Goal: Find specific page/section: Find specific page/section

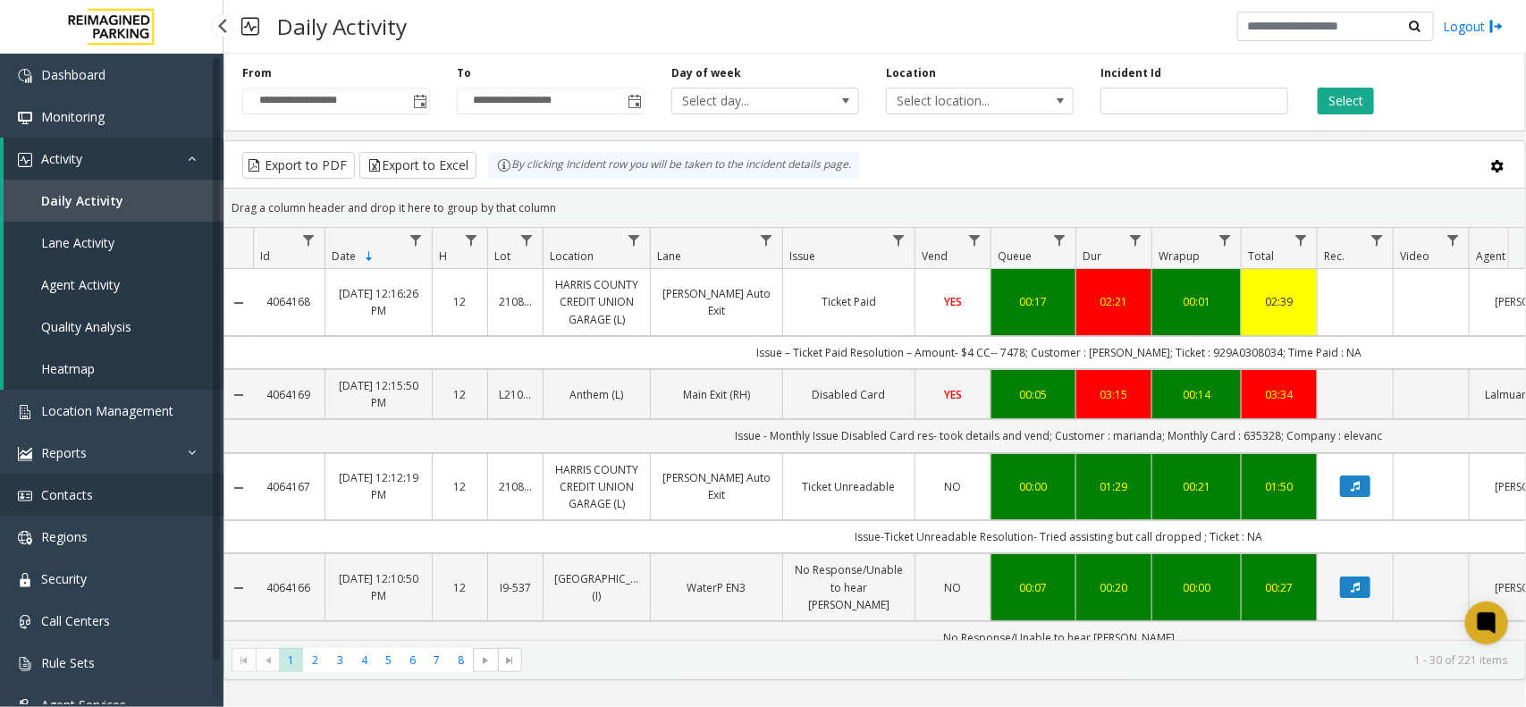
scroll to position [0, 207]
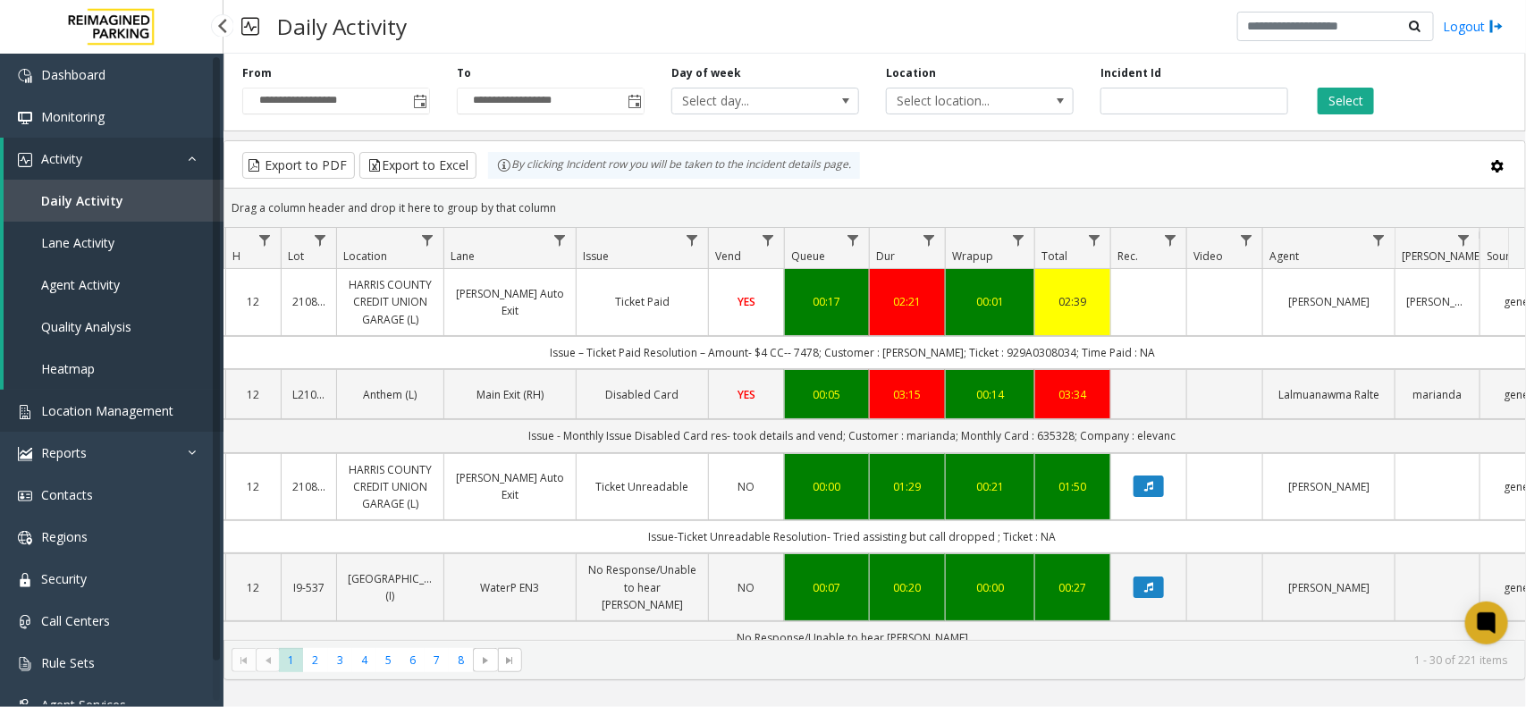
click at [92, 416] on span "Location Management" at bounding box center [107, 410] width 132 height 17
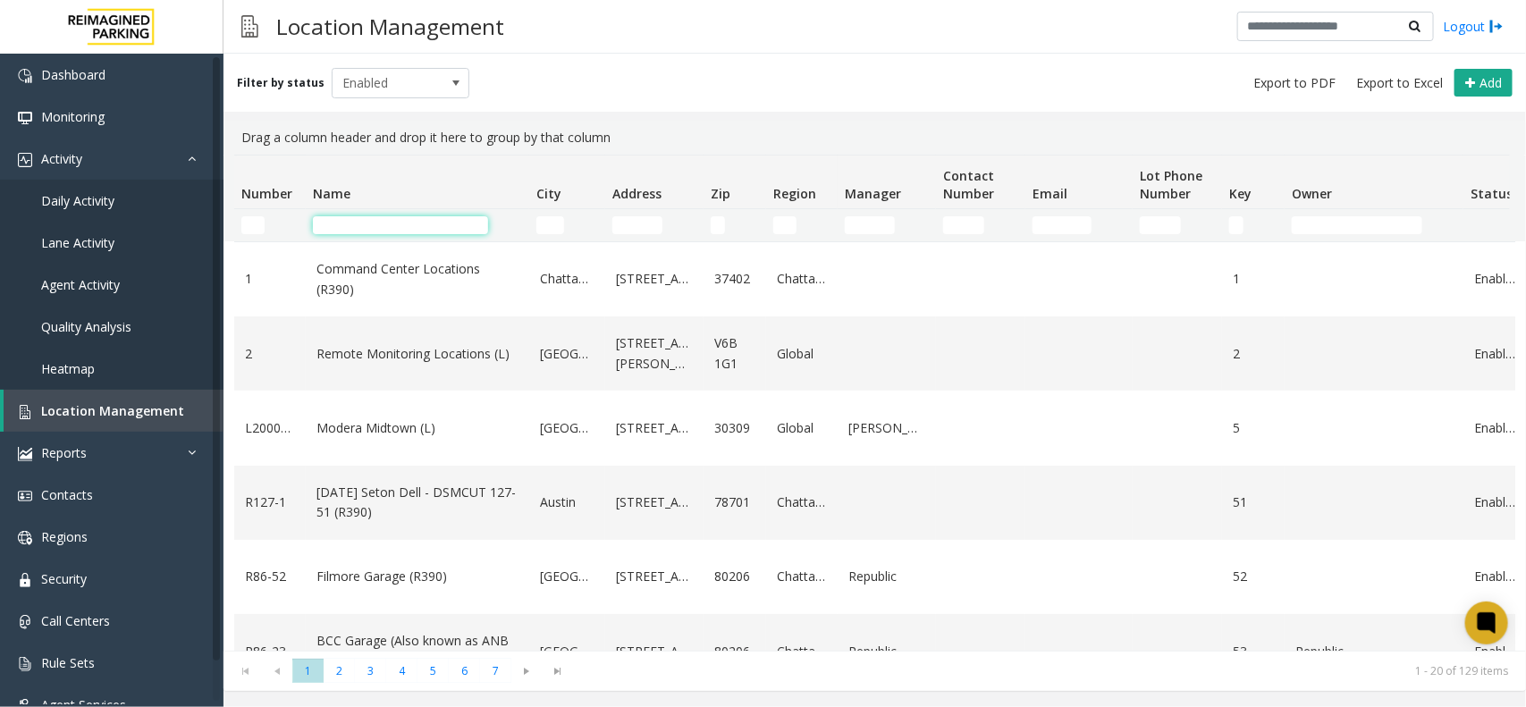
click at [374, 228] on input "Name Filter" at bounding box center [400, 225] width 175 height 18
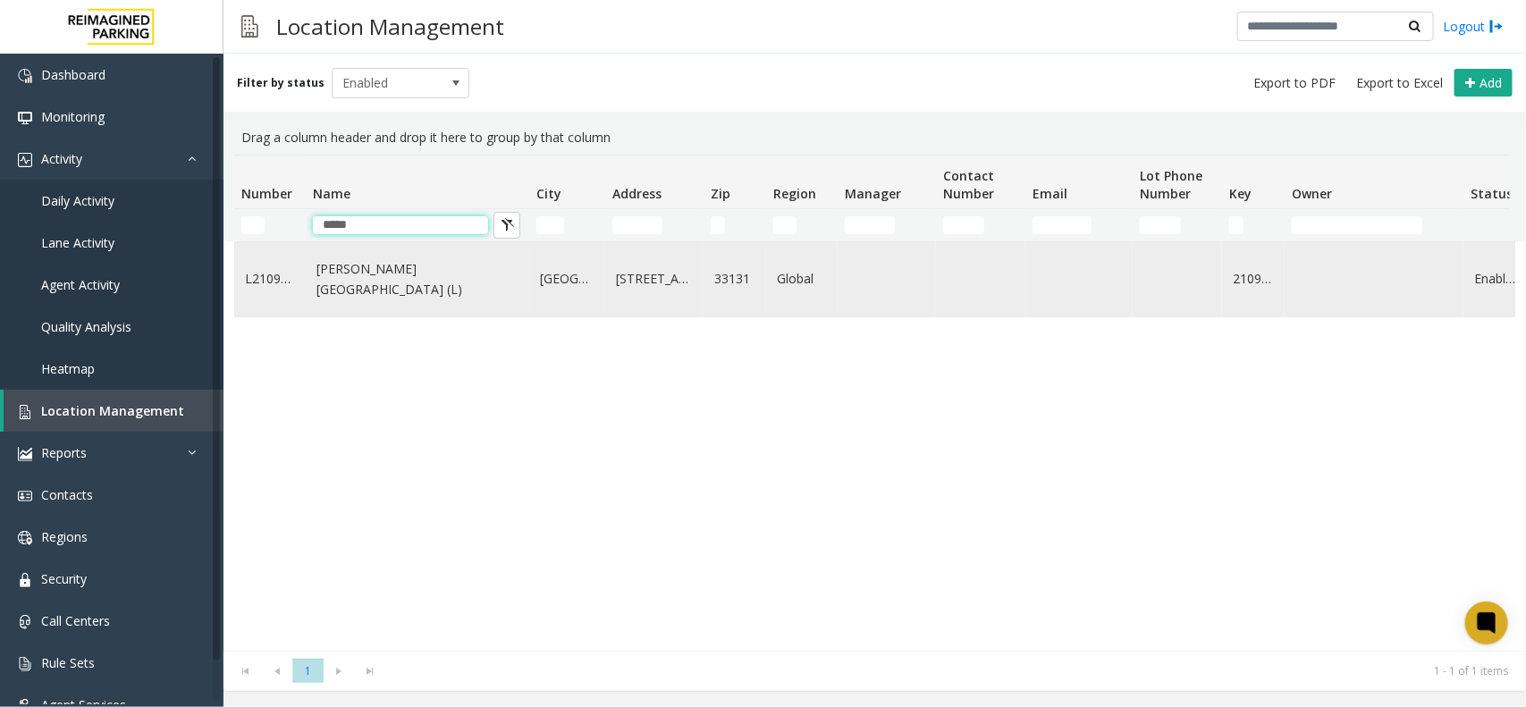
type input "*****"
click at [384, 277] on link "[PERSON_NAME][GEOGRAPHIC_DATA] (L)" at bounding box center [417, 279] width 202 height 40
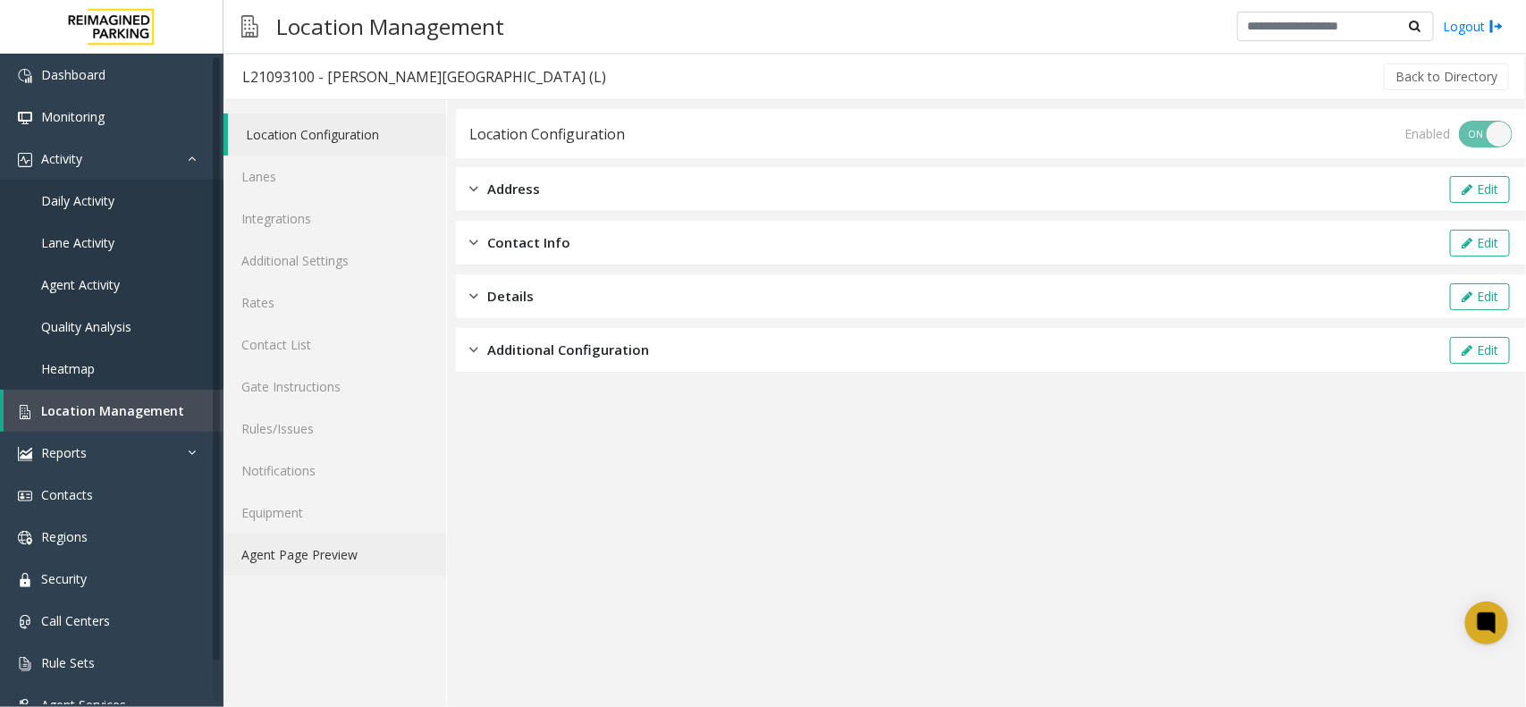
click at [273, 551] on link "Agent Page Preview" at bounding box center [334, 555] width 223 height 42
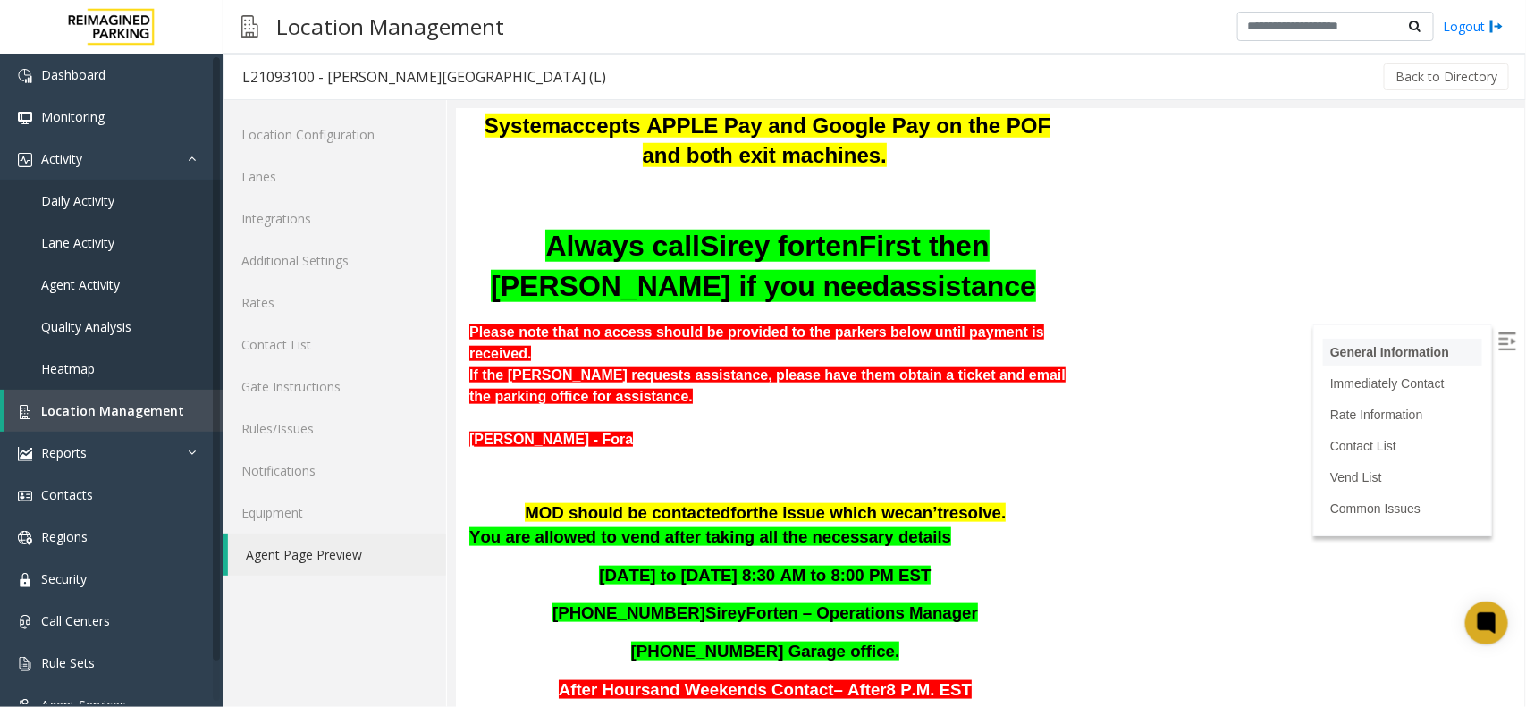
scroll to position [782, 0]
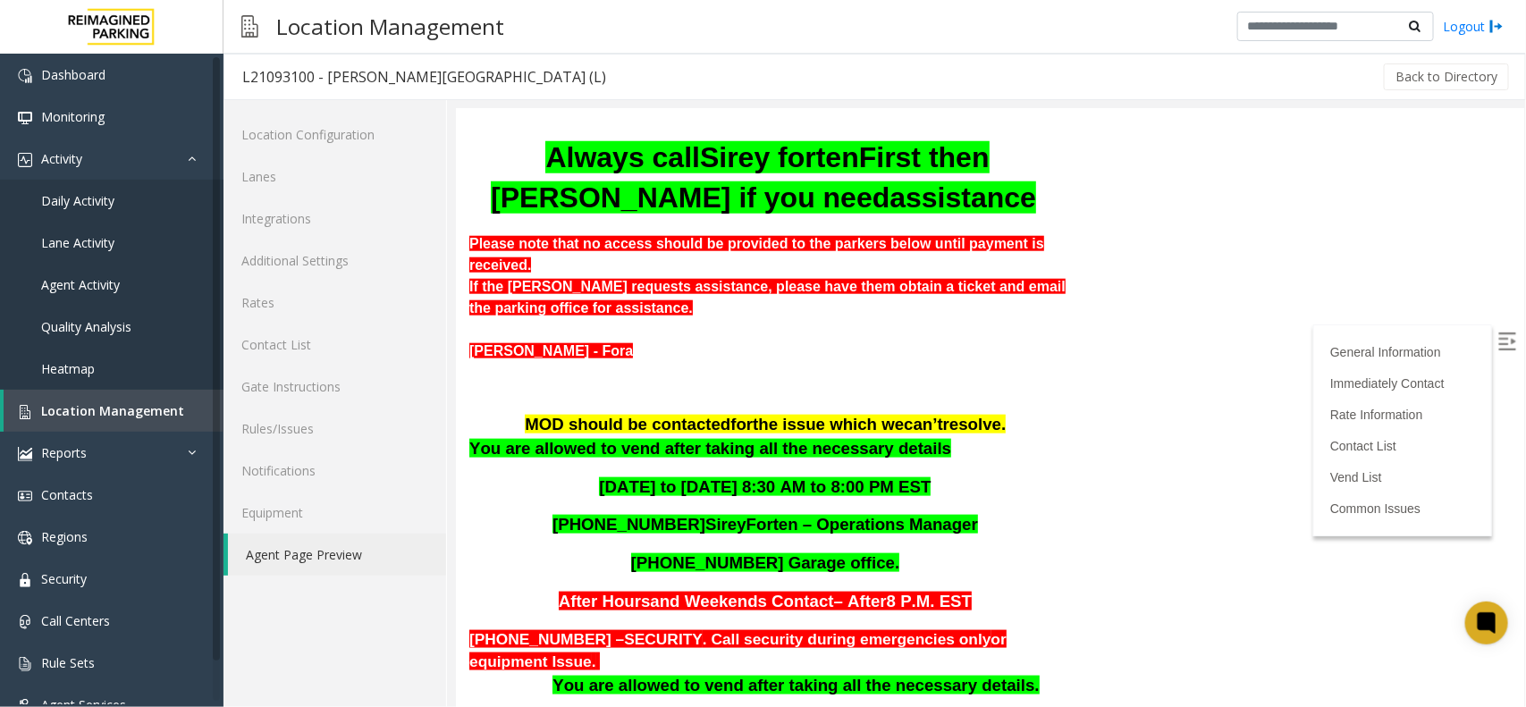
click at [1495, 330] on label at bounding box center [1508, 343] width 27 height 27
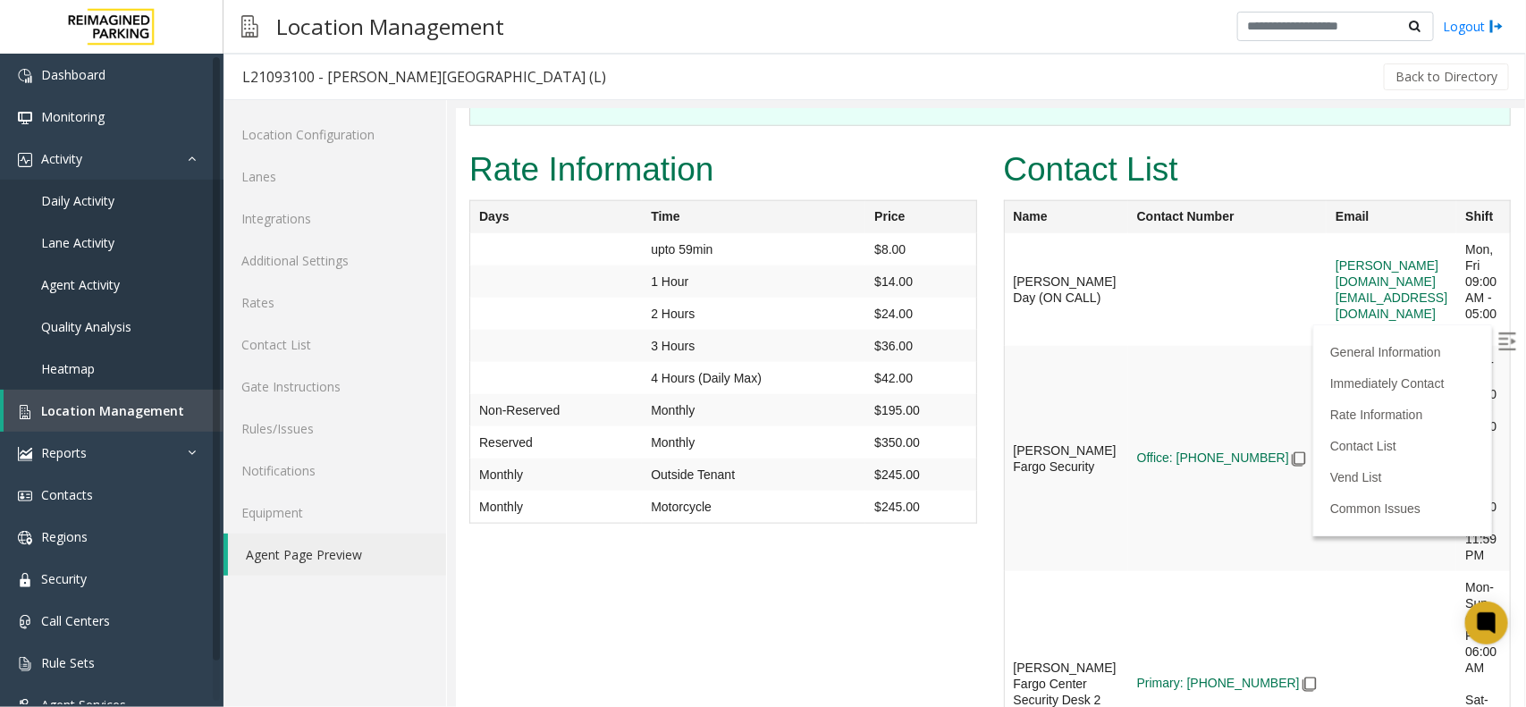
scroll to position [3799, 0]
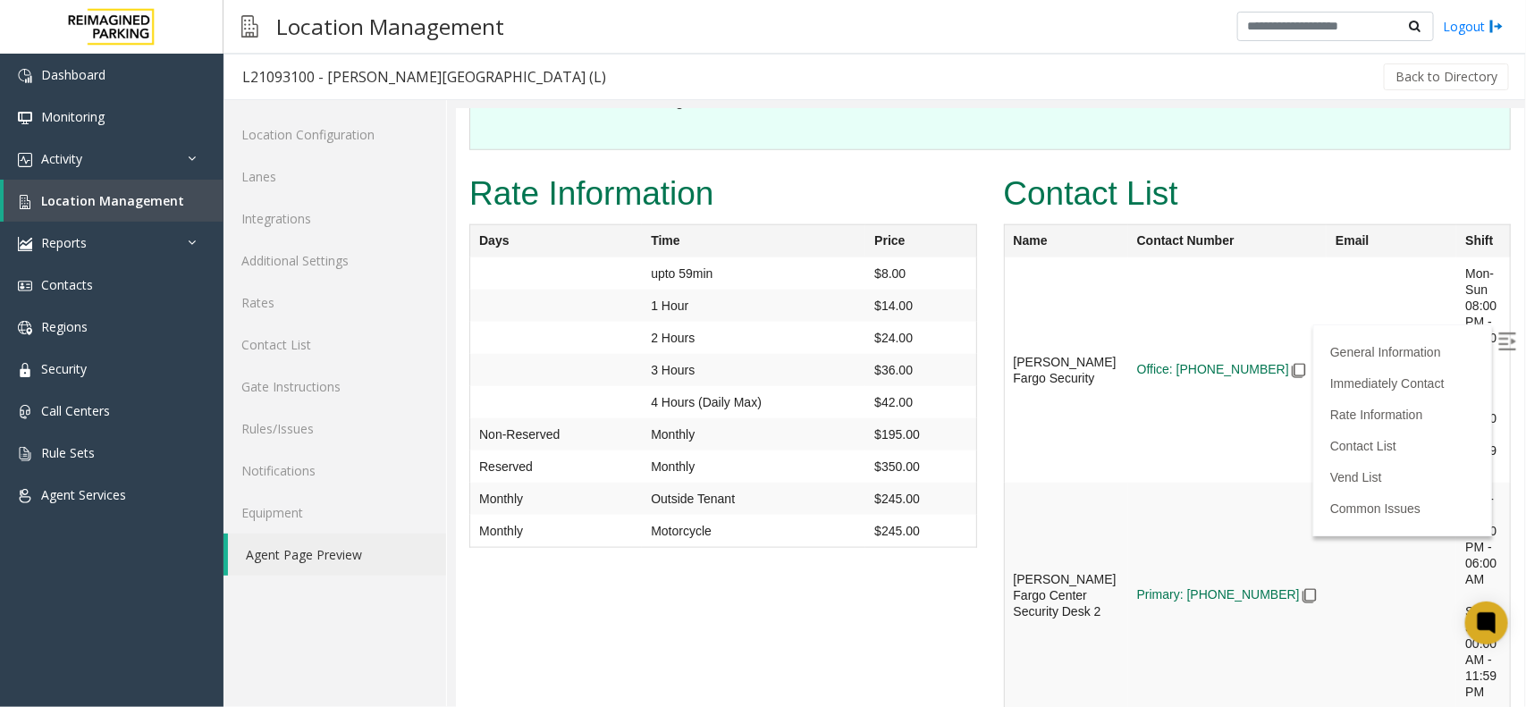
scroll to position [3799, 0]
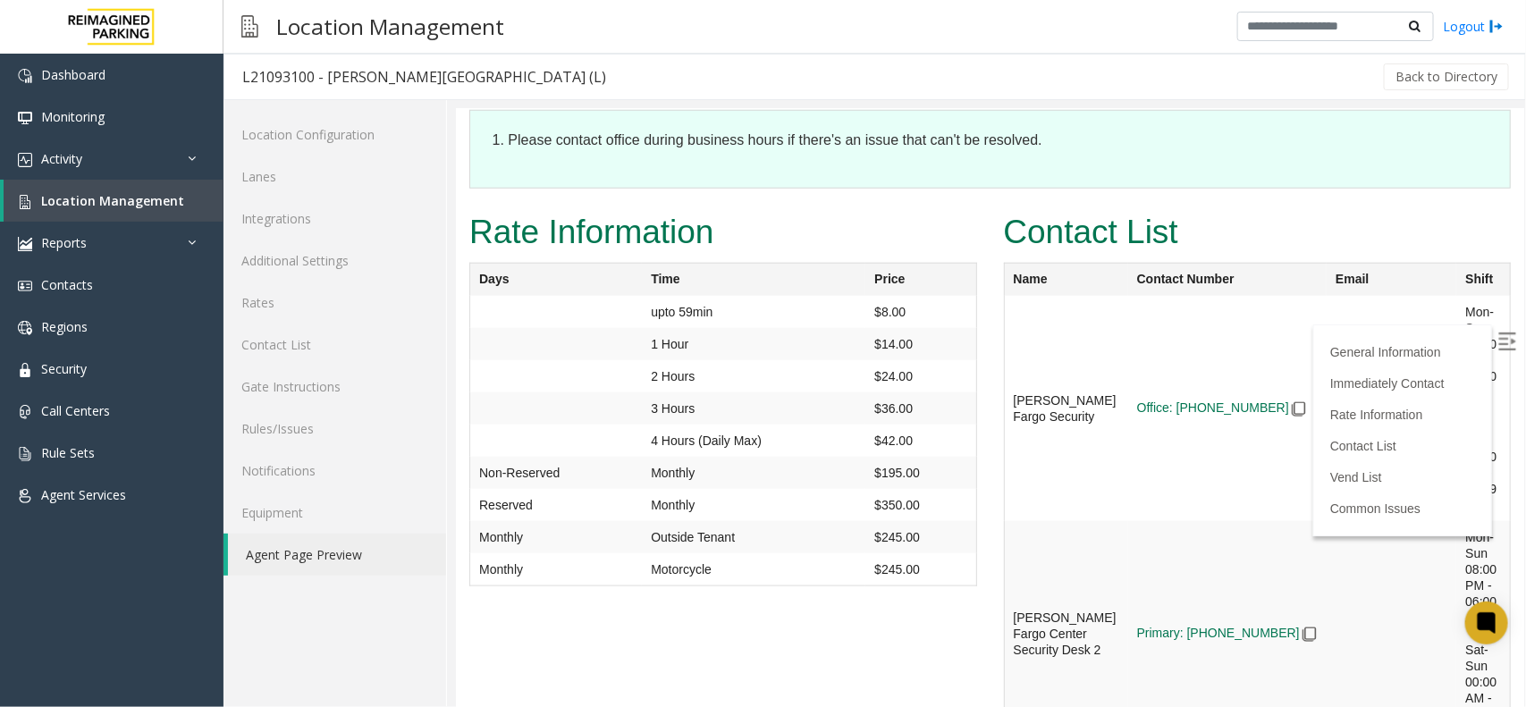
click at [1497, 341] on img at bounding box center [1506, 341] width 18 height 18
